Goal: Task Accomplishment & Management: Manage account settings

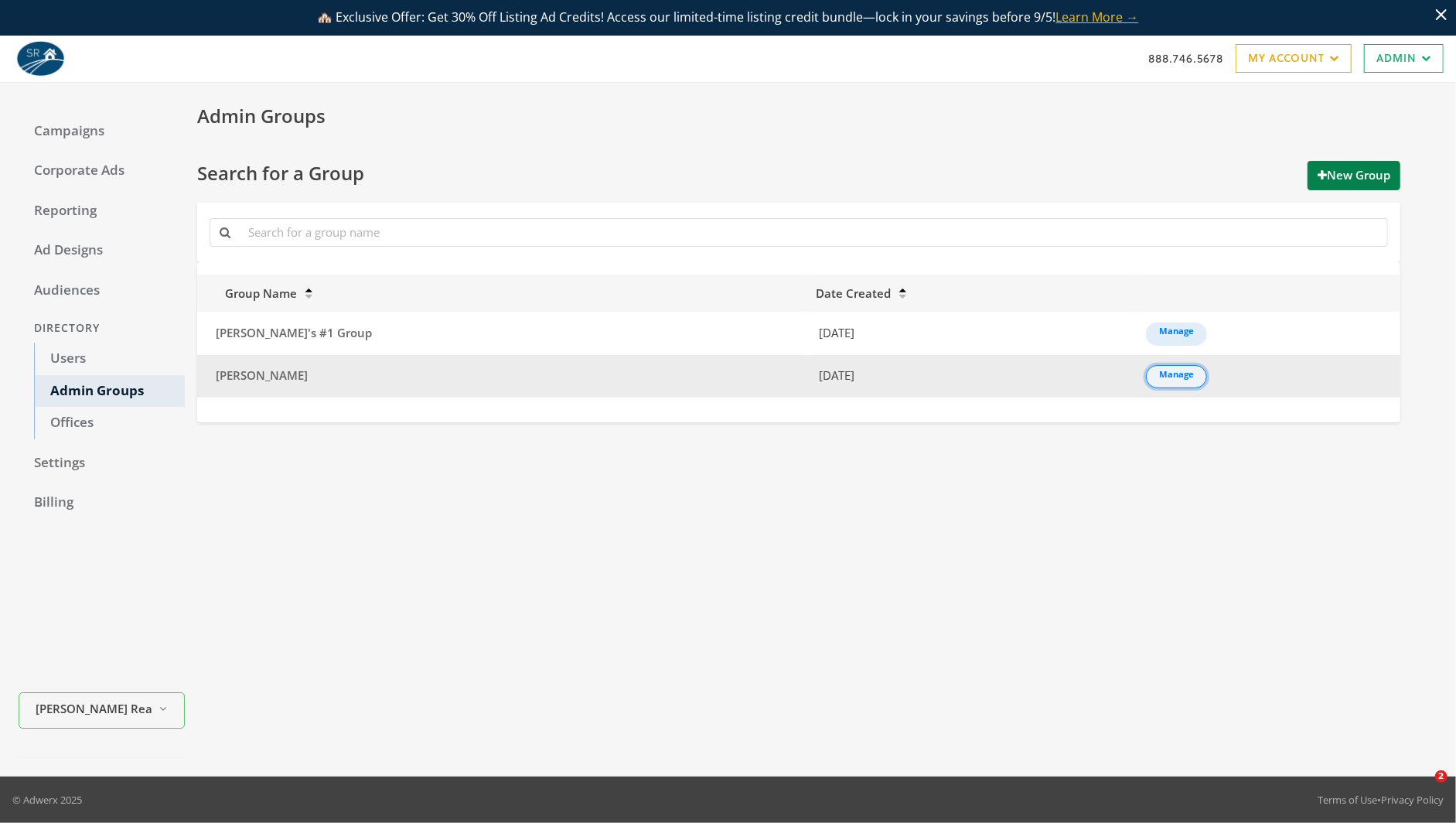
click at [1146, 369] on link "Manage" at bounding box center [1176, 377] width 61 height 23
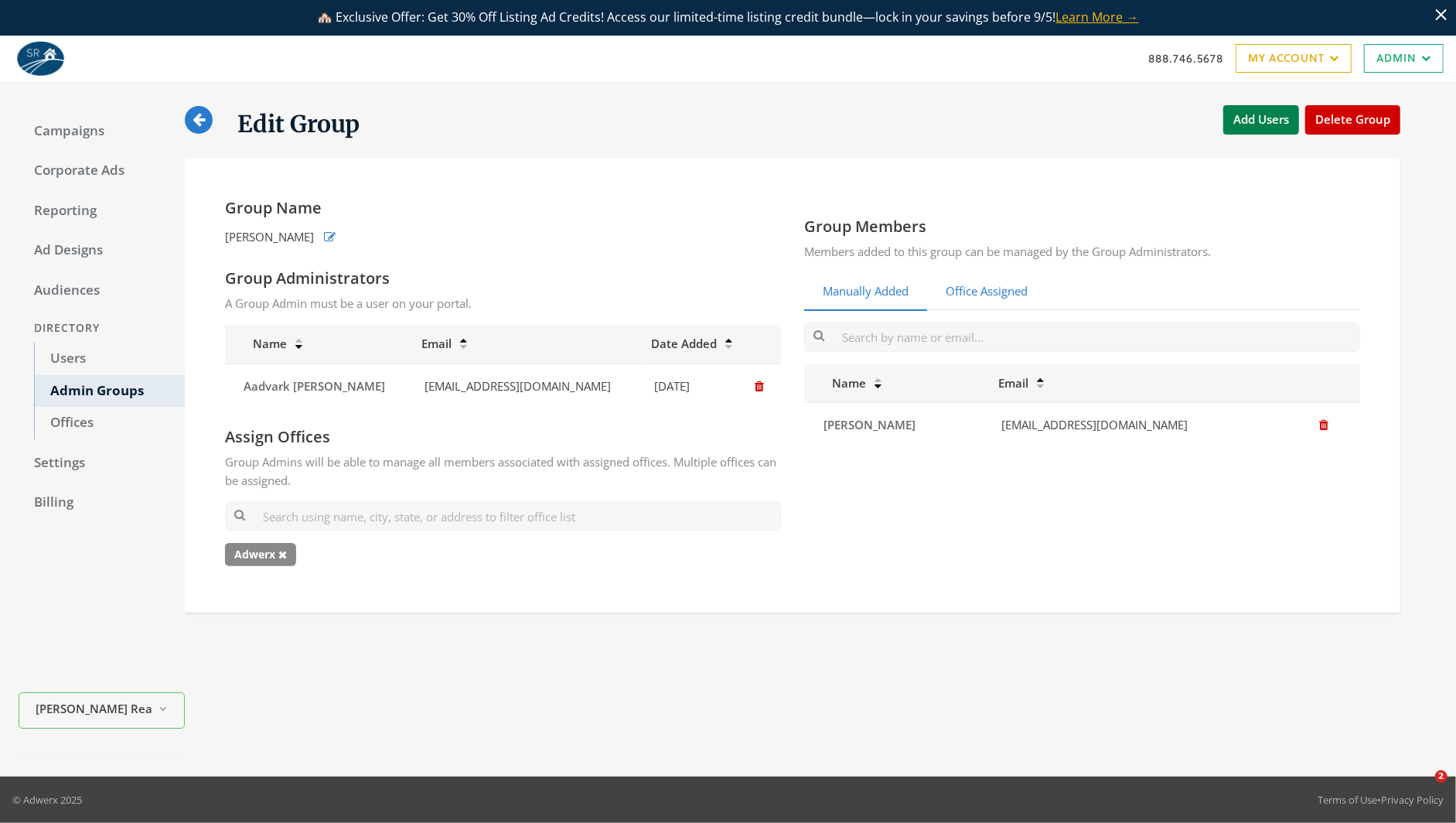
click at [961, 286] on link "Office Assigned" at bounding box center [986, 292] width 119 height 38
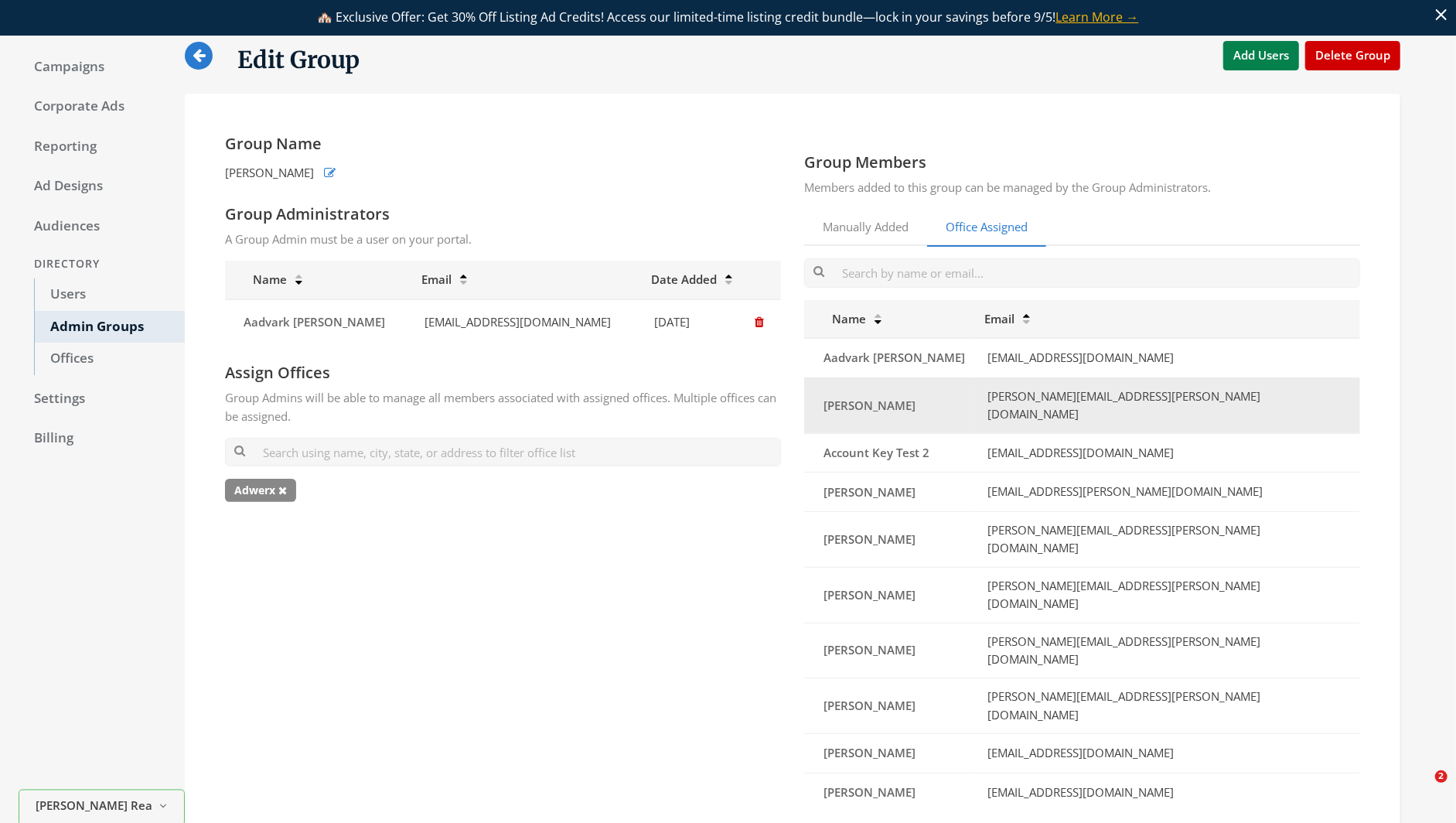
scroll to position [62, 0]
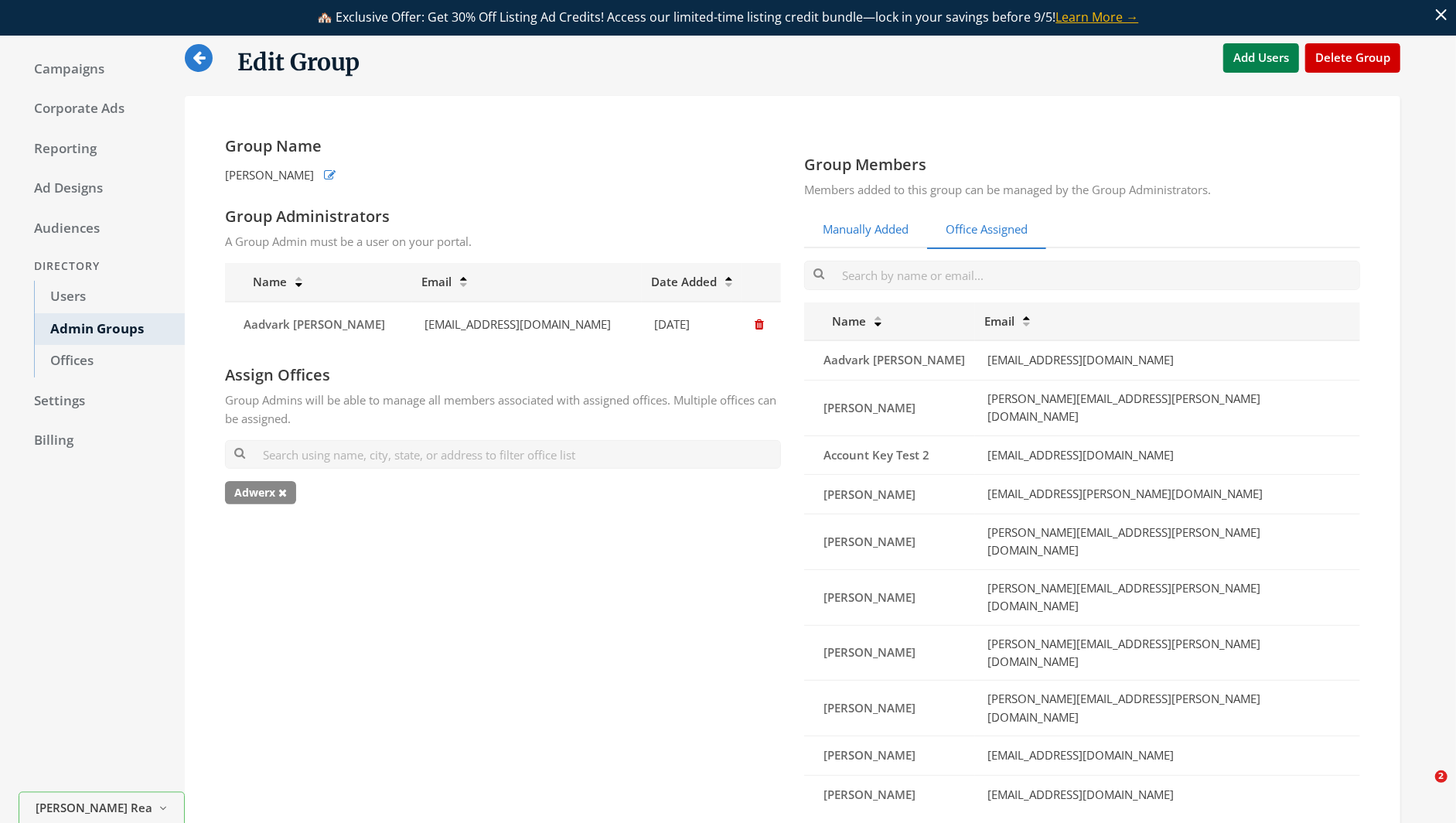
click at [877, 231] on link "Manually Added" at bounding box center [865, 230] width 123 height 38
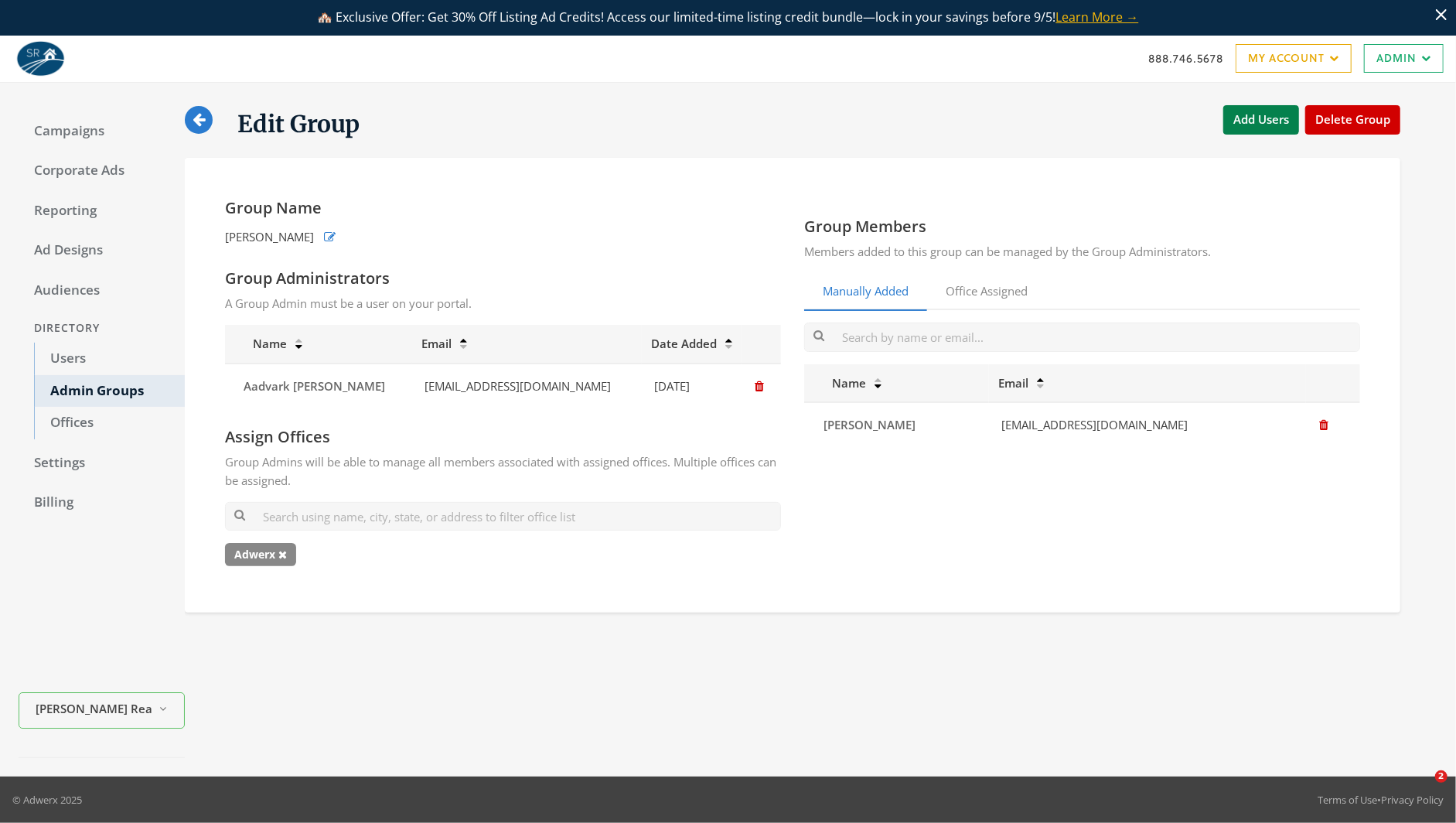
scroll to position [0, 0]
click at [1263, 116] on button "Add Users" at bounding box center [1261, 119] width 76 height 29
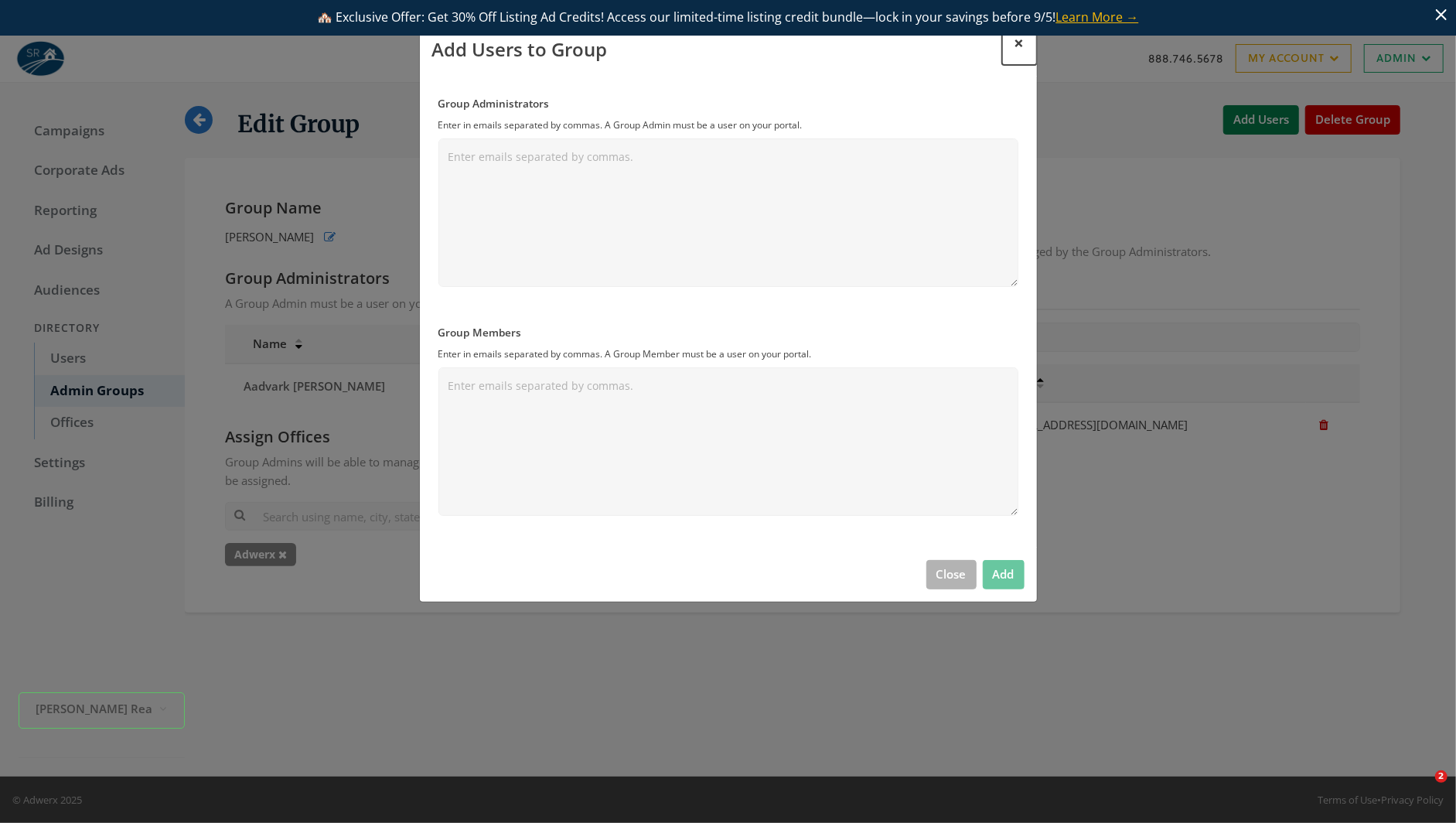
click at [1020, 45] on span "×" at bounding box center [1019, 43] width 10 height 24
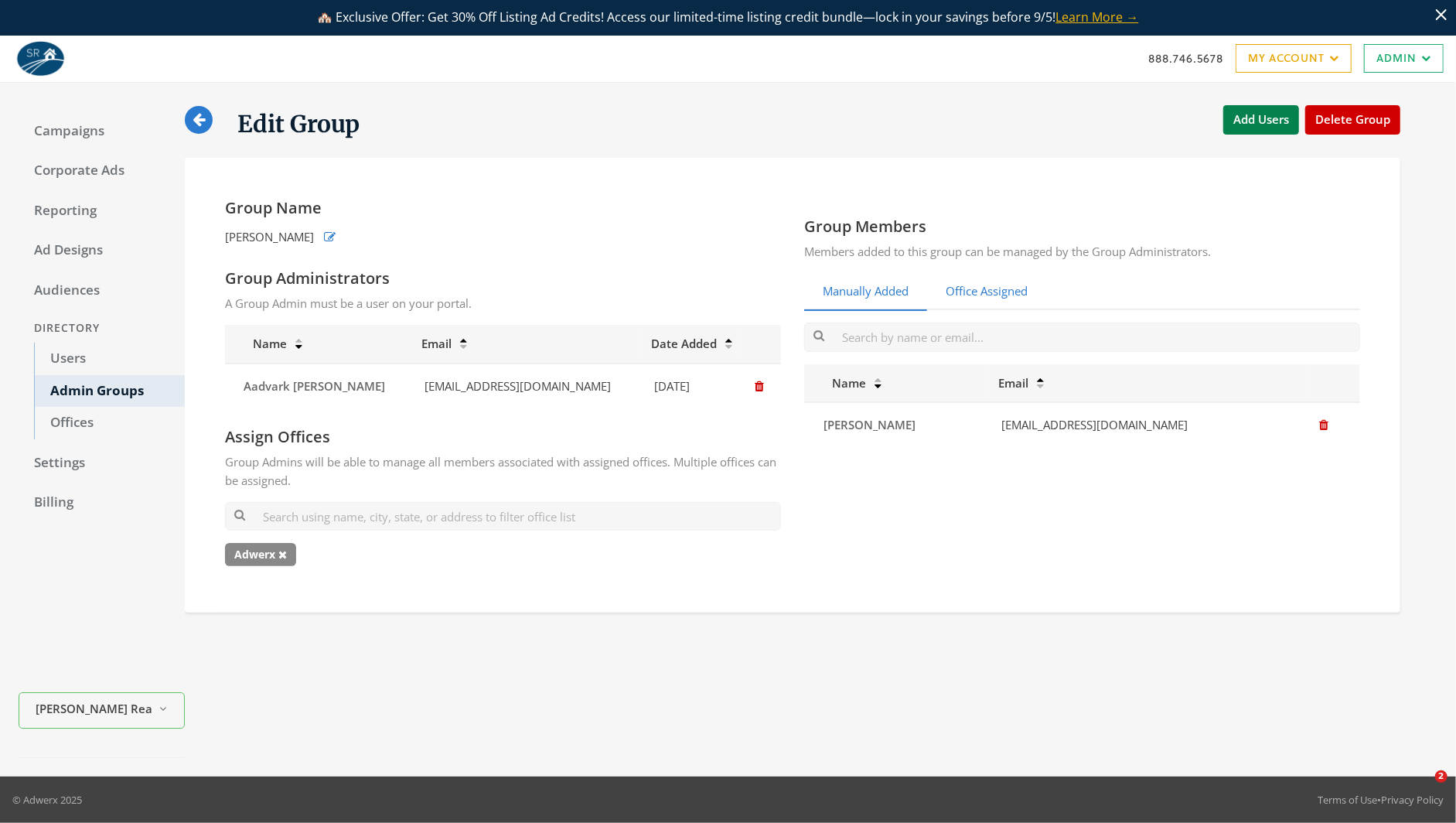
click at [976, 281] on link "Office Assigned" at bounding box center [986, 292] width 119 height 38
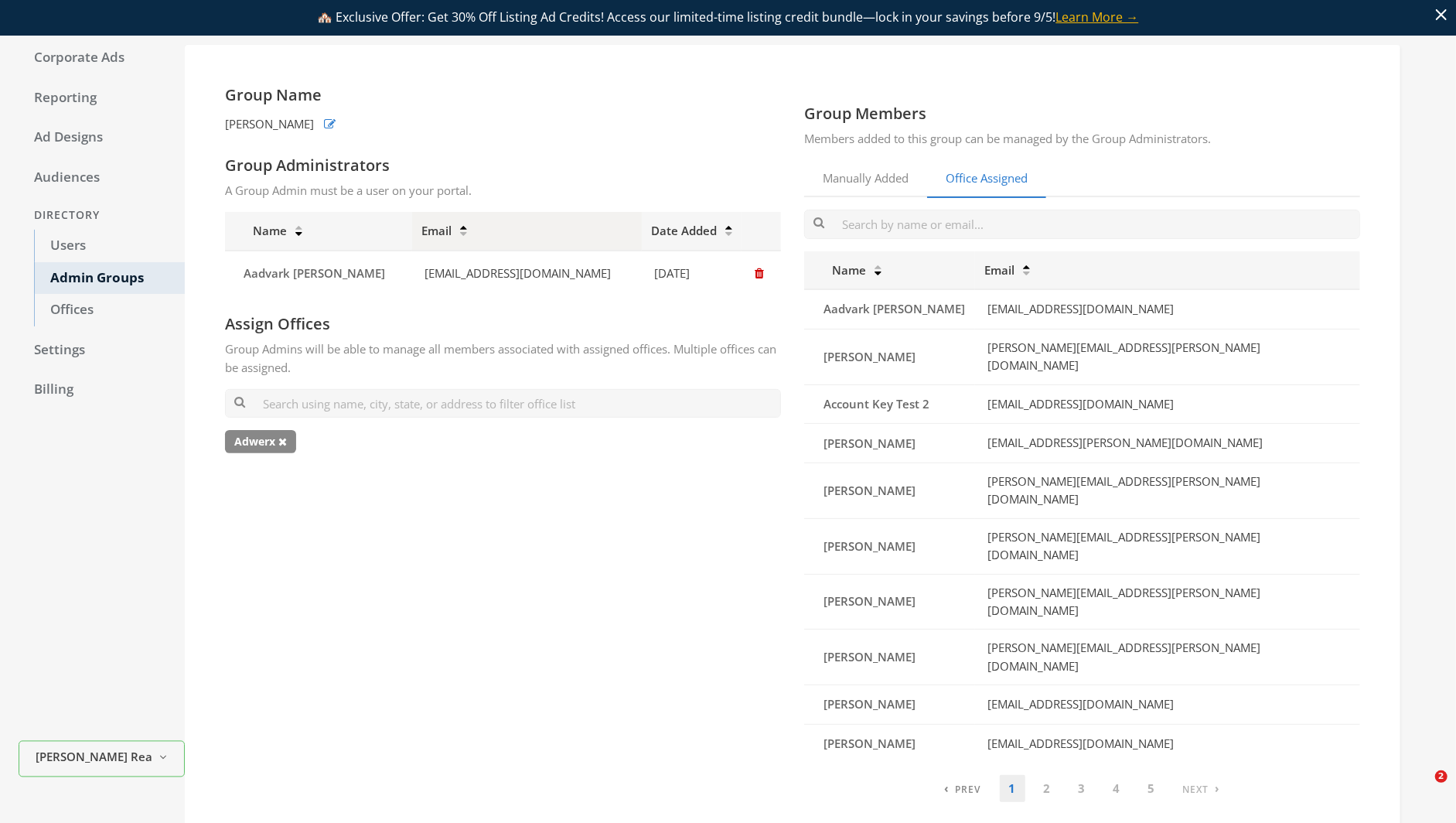
scroll to position [48, 0]
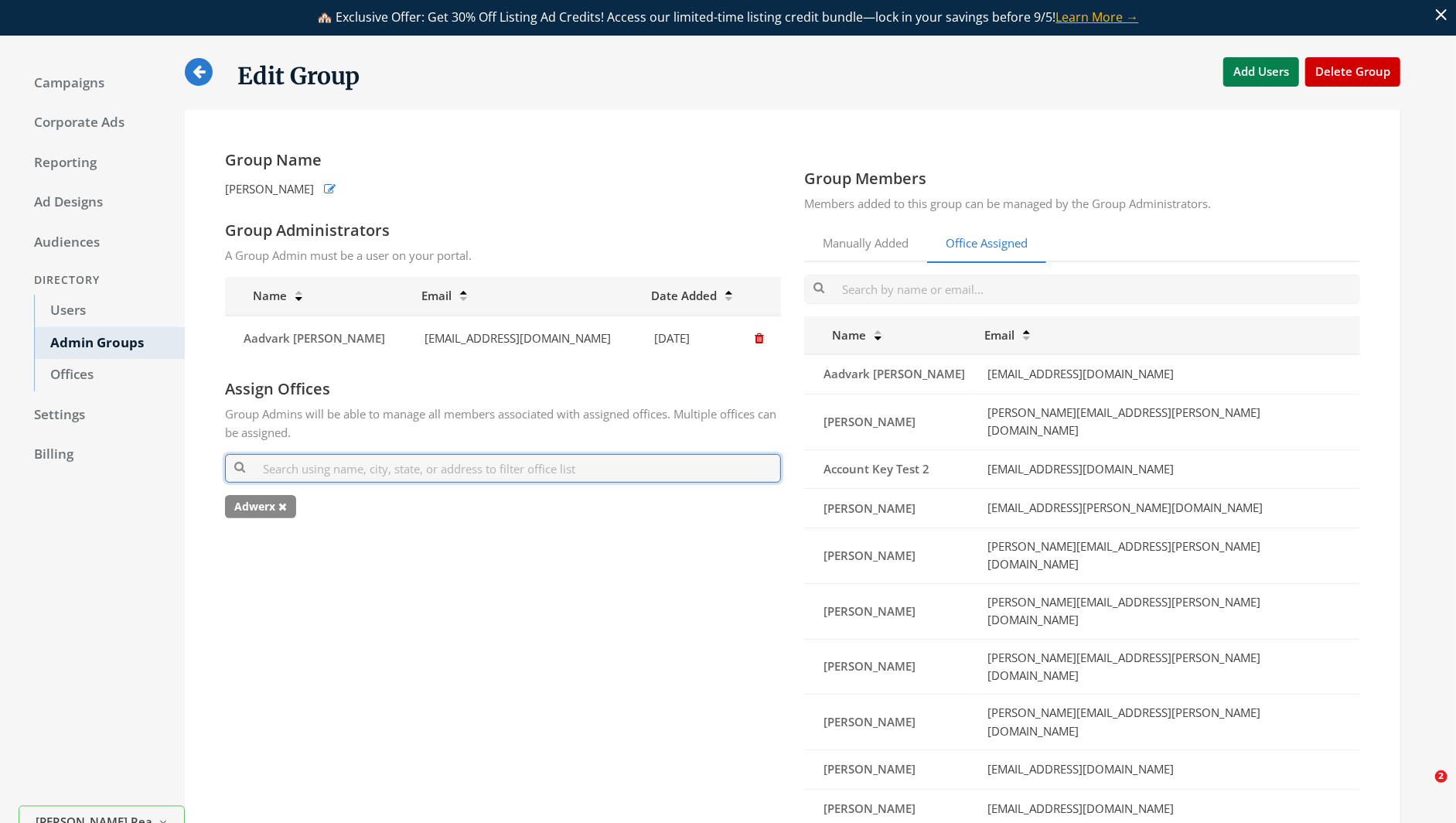
click at [303, 469] on input "text" at bounding box center [503, 468] width 556 height 29
click at [290, 481] on input "text" at bounding box center [503, 468] width 556 height 29
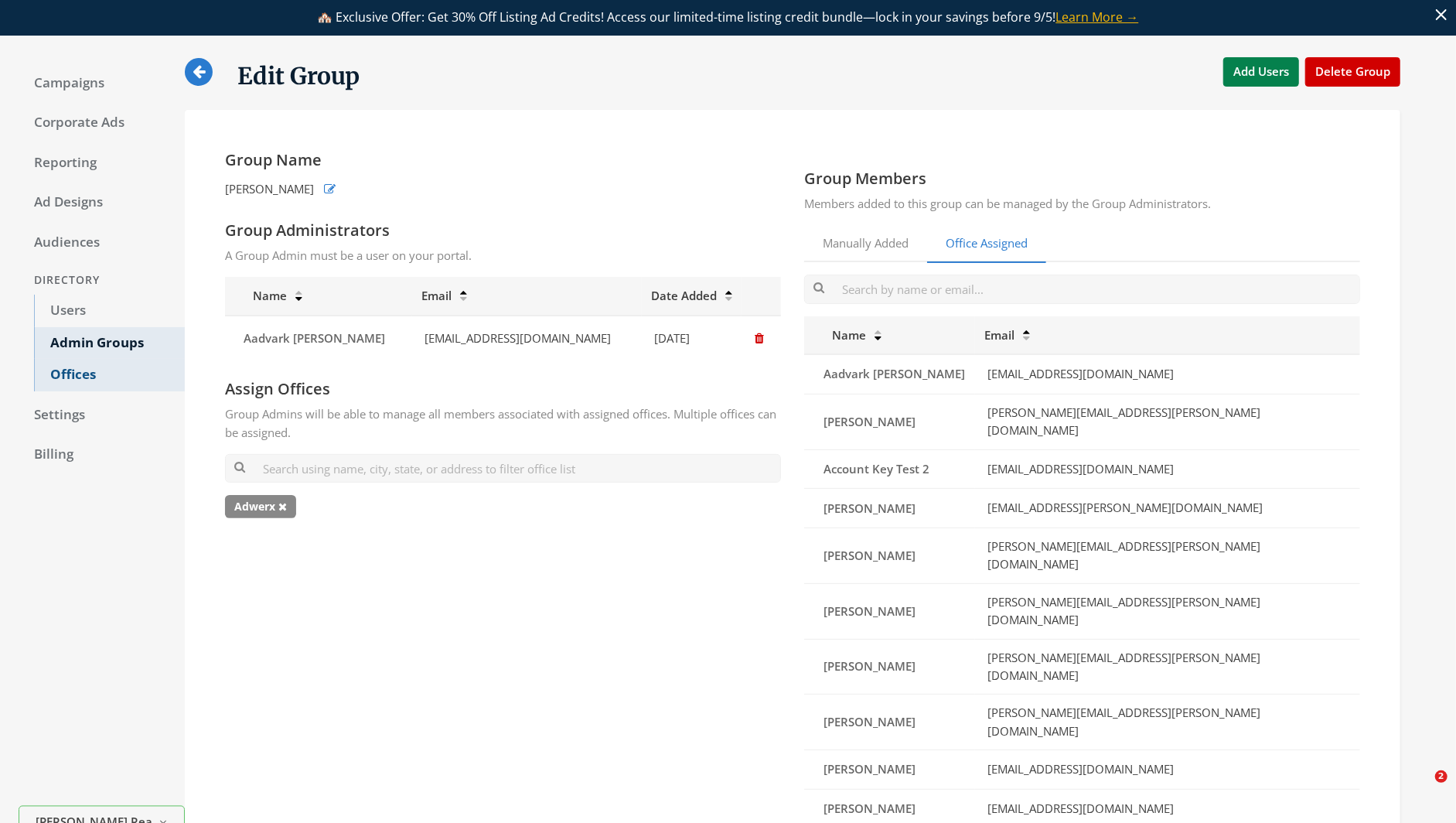
click at [126, 382] on link "Offices" at bounding box center [109, 374] width 151 height 32
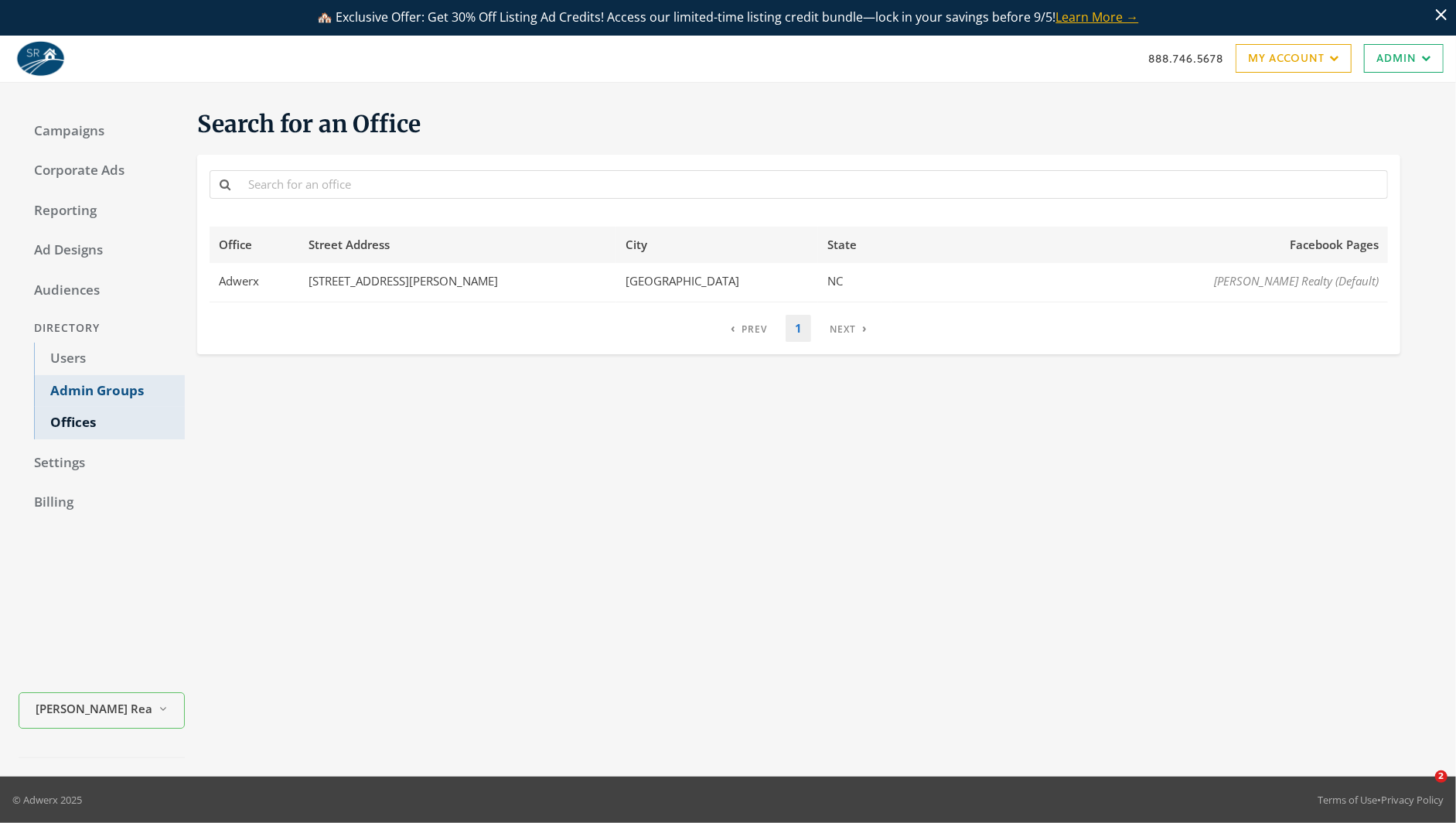
click at [137, 385] on link "Admin Groups" at bounding box center [109, 391] width 151 height 32
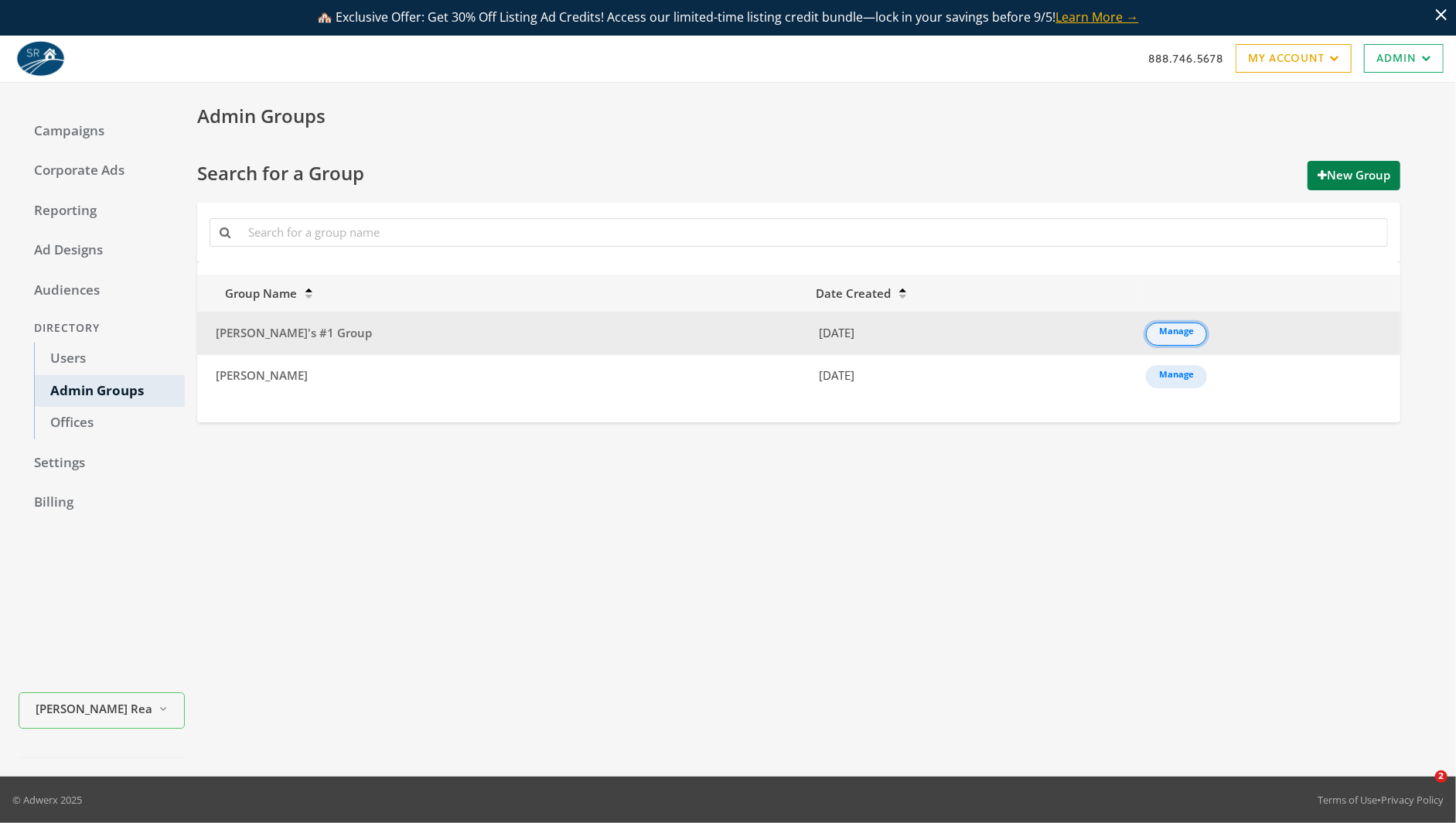
click at [1146, 334] on link "Manage" at bounding box center [1176, 334] width 61 height 23
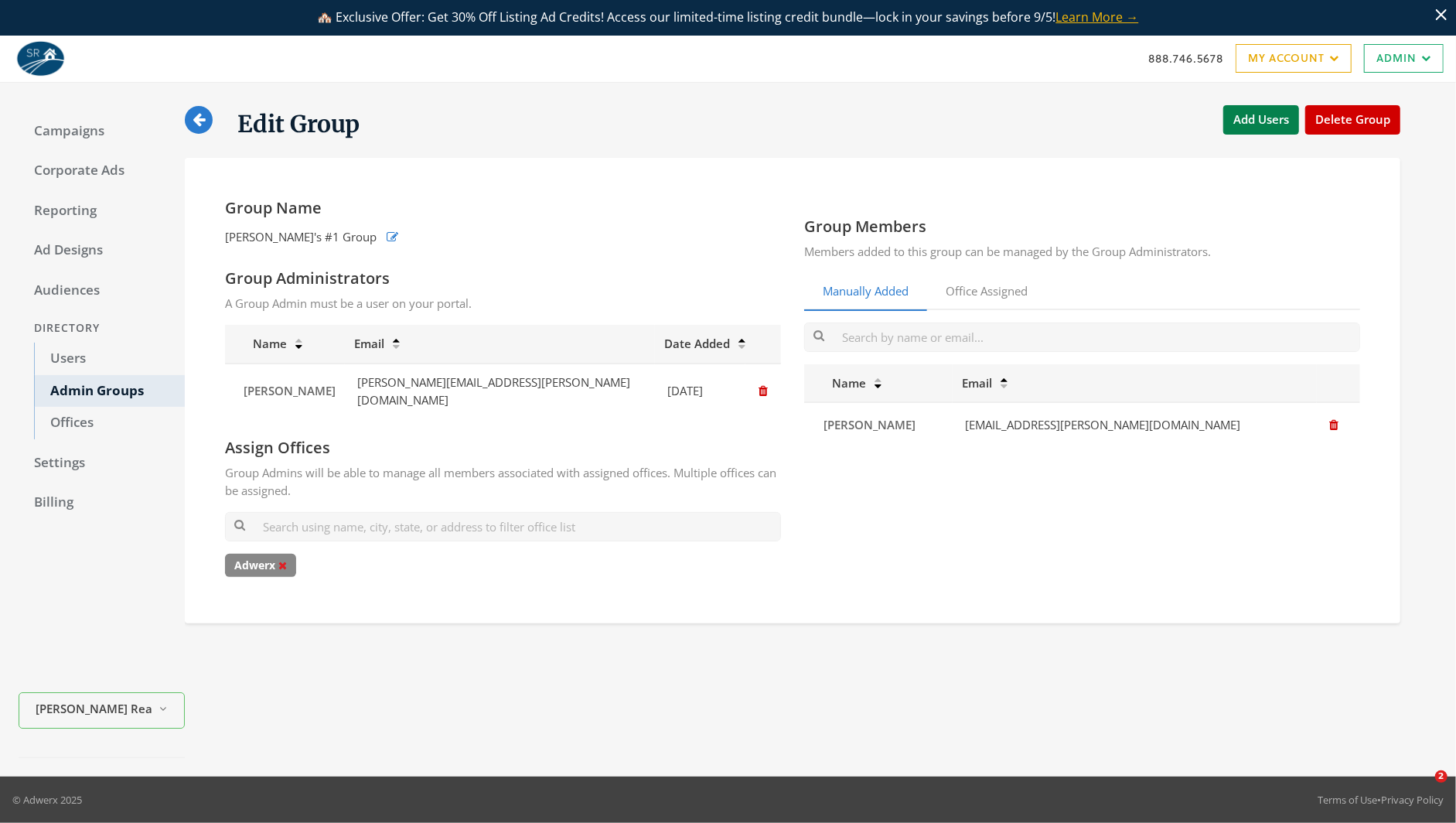
click at [286, 560] on icon at bounding box center [282, 565] width 8 height 11
click at [975, 299] on link "Office Assigned" at bounding box center [986, 292] width 119 height 38
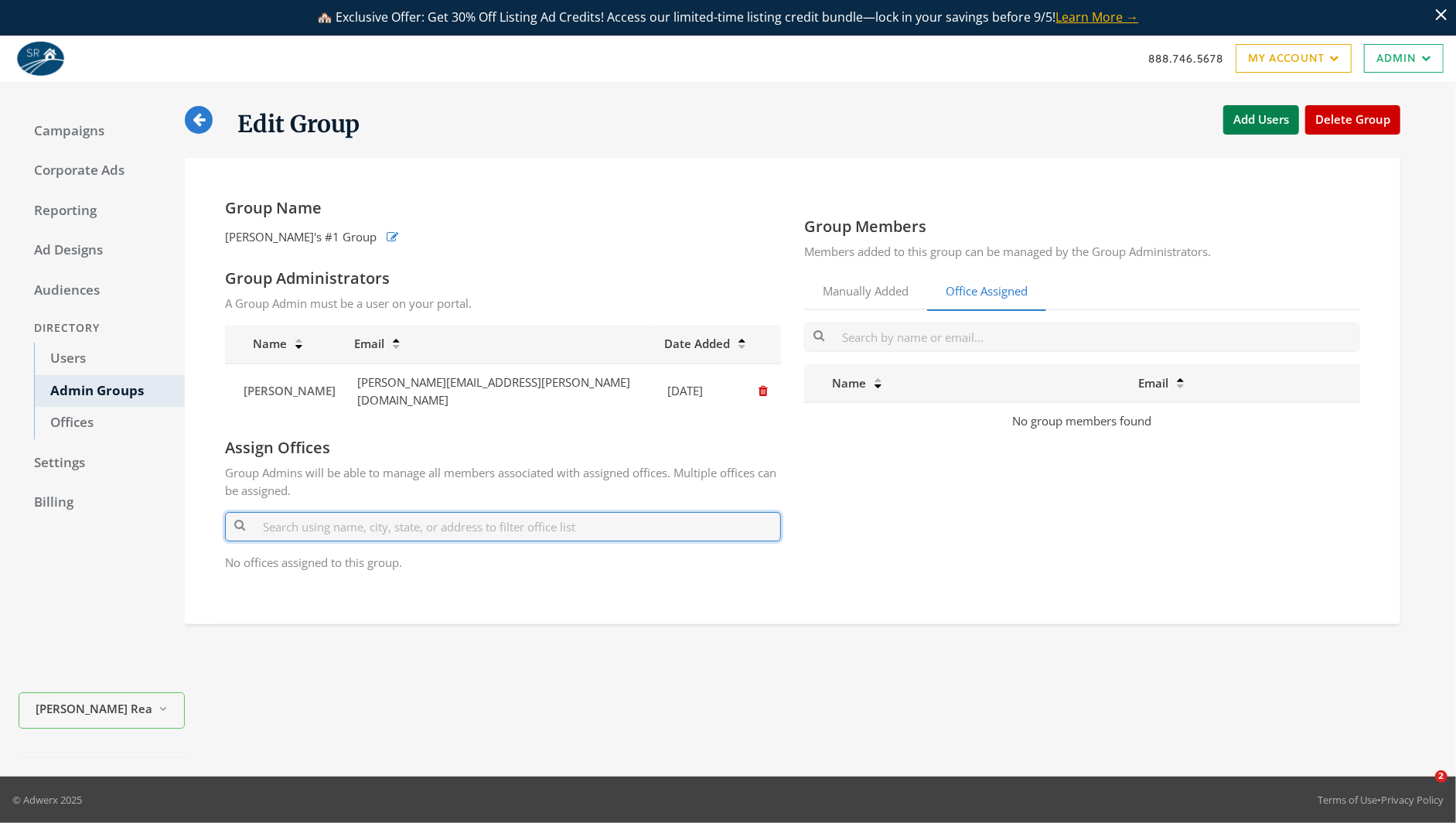
click at [485, 518] on input "text" at bounding box center [503, 526] width 556 height 29
type input "Ad"
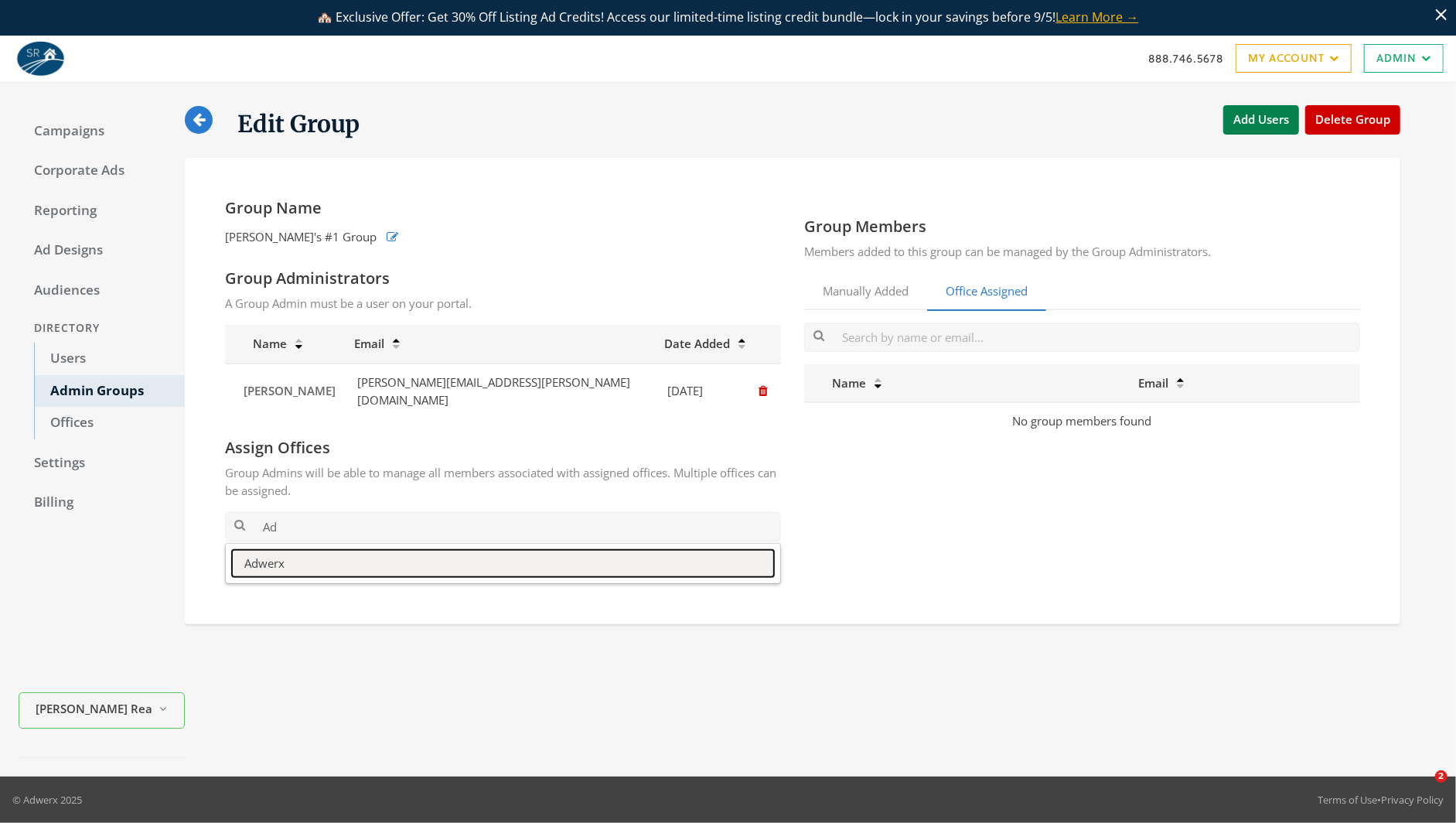
click at [452, 560] on button "Adwerx" at bounding box center [503, 563] width 542 height 27
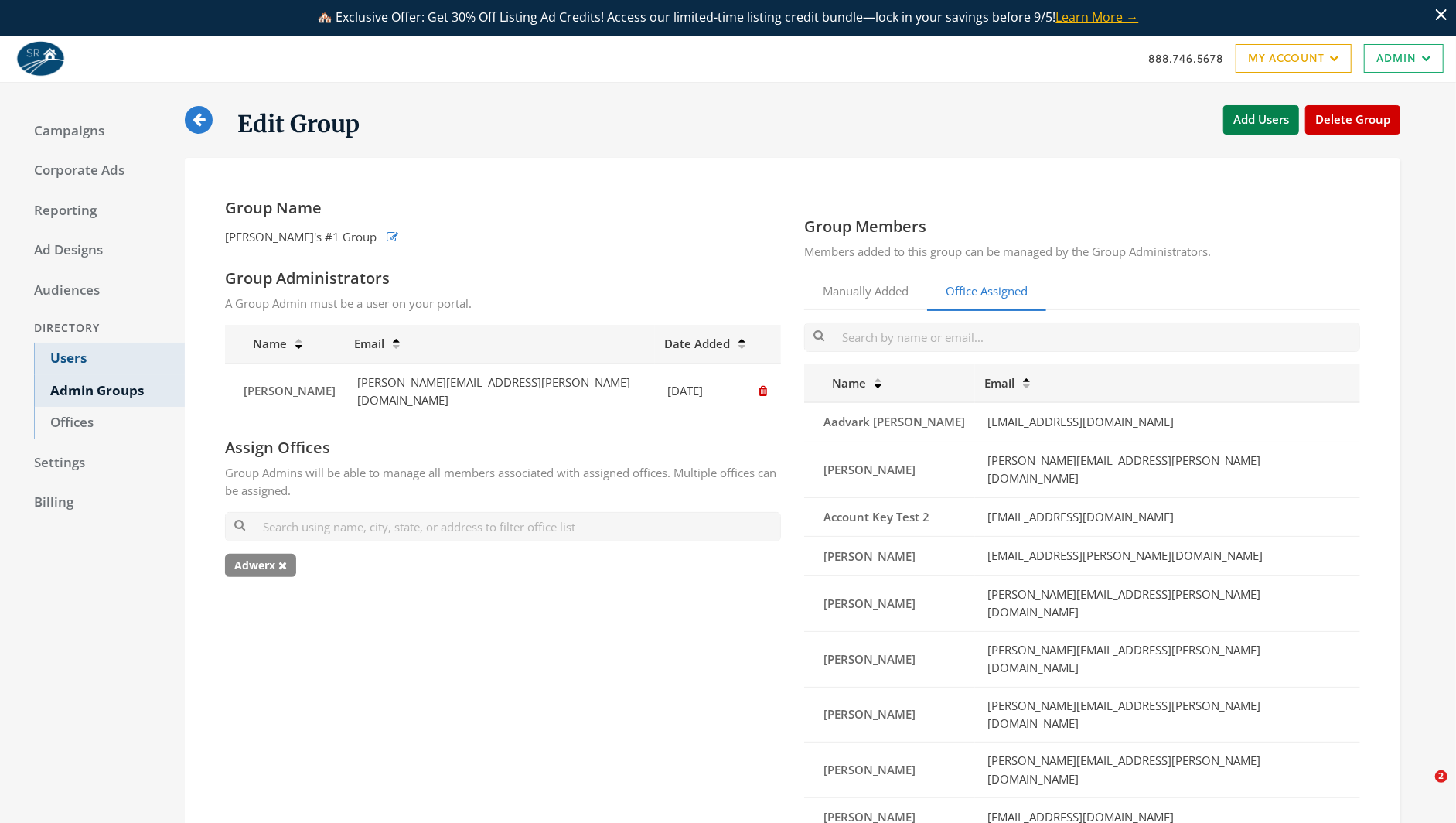
click at [111, 348] on link "Users" at bounding box center [109, 358] width 151 height 32
